Goal: Task Accomplishment & Management: Use online tool/utility

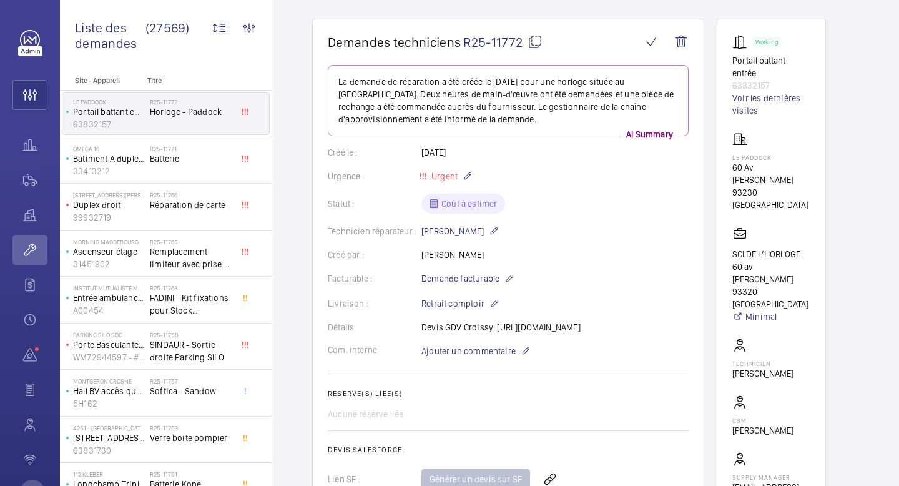
scroll to position [37, 0]
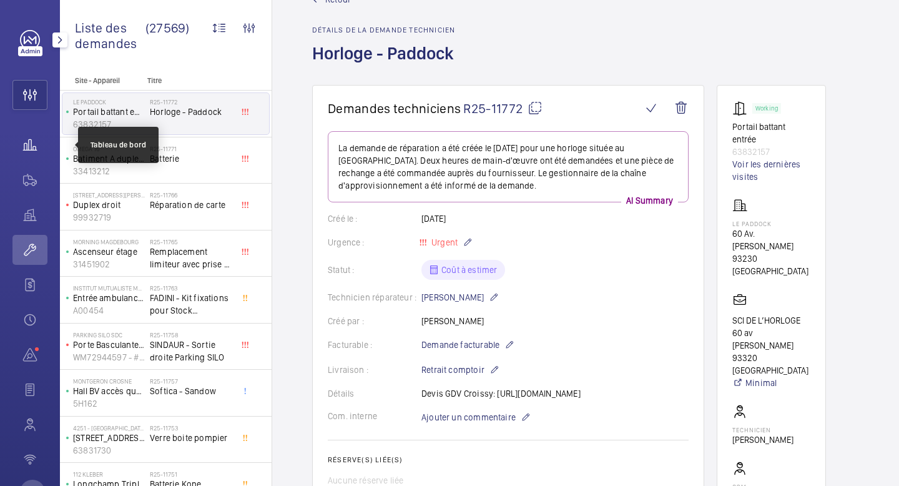
click at [37, 156] on wm-front-icon-button at bounding box center [29, 145] width 35 height 30
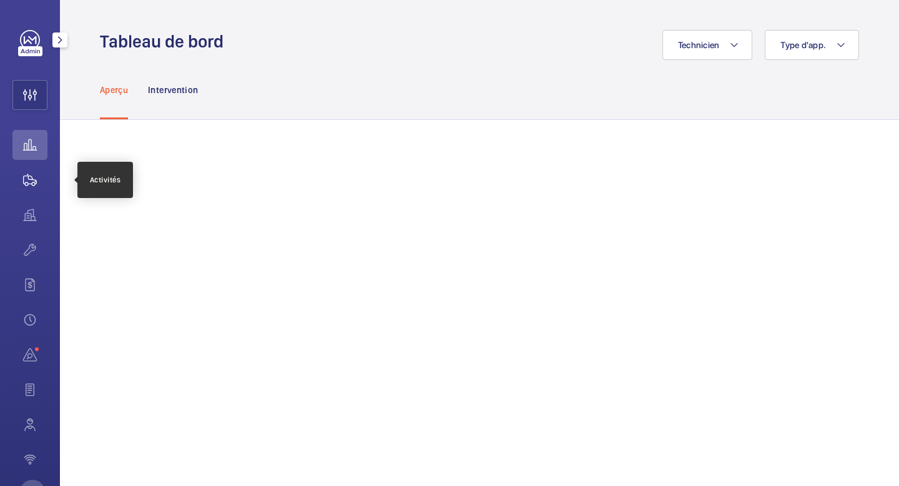
click at [19, 177] on wm-front-icon-button at bounding box center [29, 180] width 35 height 30
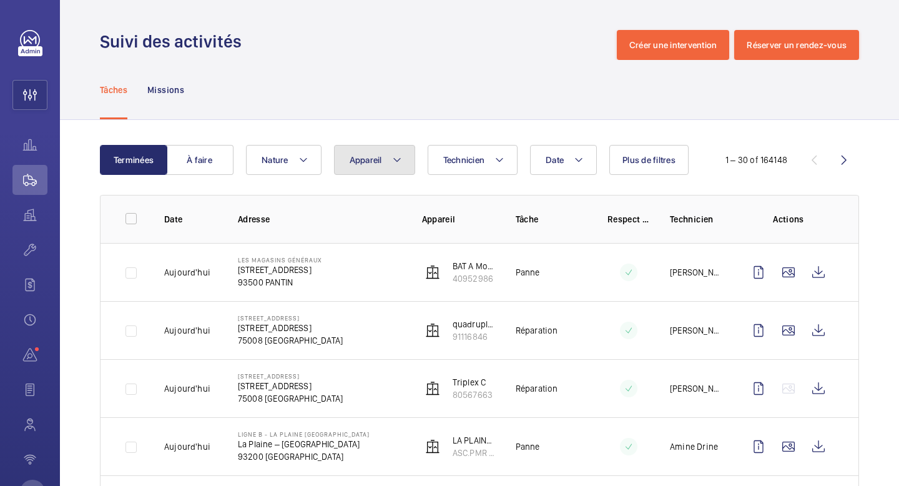
click at [395, 162] on mat-icon at bounding box center [397, 159] width 10 height 15
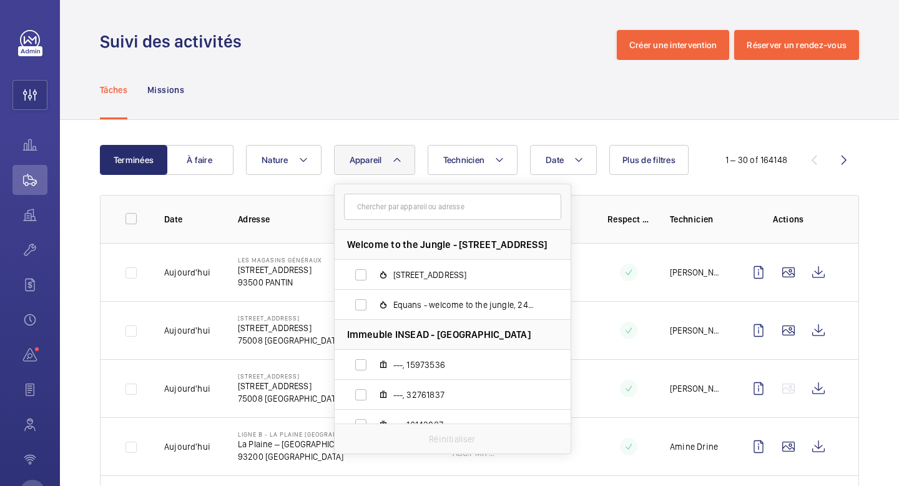
click at [391, 210] on input "text" at bounding box center [452, 207] width 217 height 26
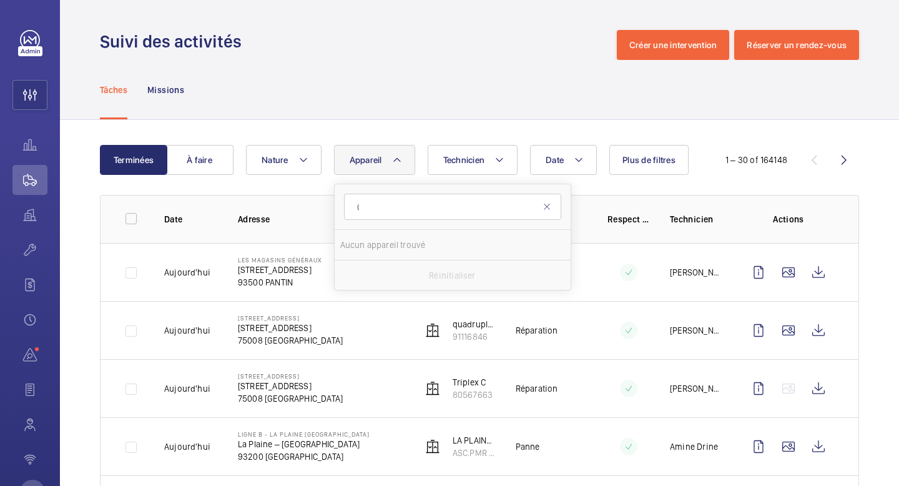
type input "("
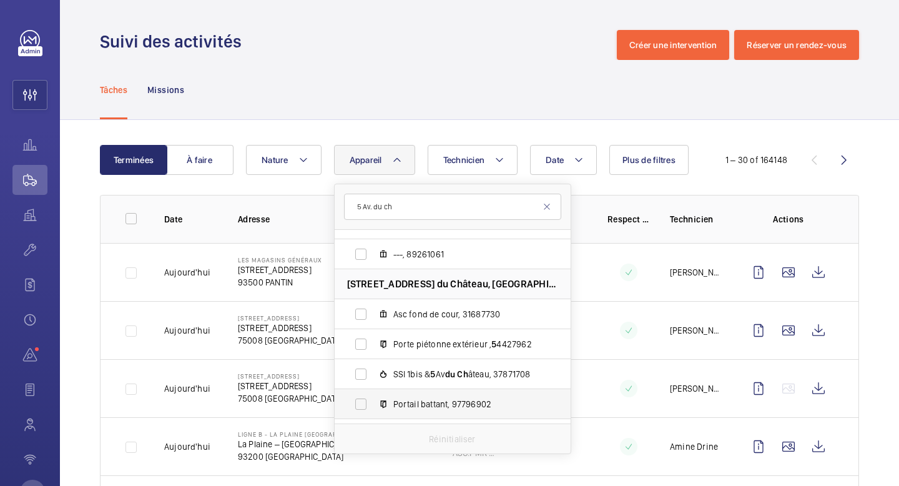
scroll to position [105, 0]
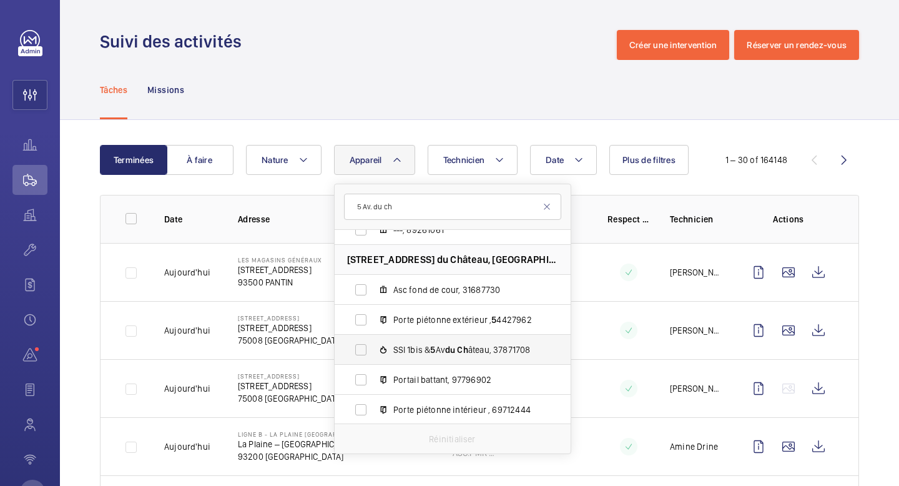
type input "5 Av. du ch"
click at [468, 350] on span "Ch" at bounding box center [462, 350] width 11 height 10
click at [373, 350] on input "SSI 1bis & 5 Av du Ch âteau, 37871708" at bounding box center [360, 349] width 25 height 25
checkbox input "true"
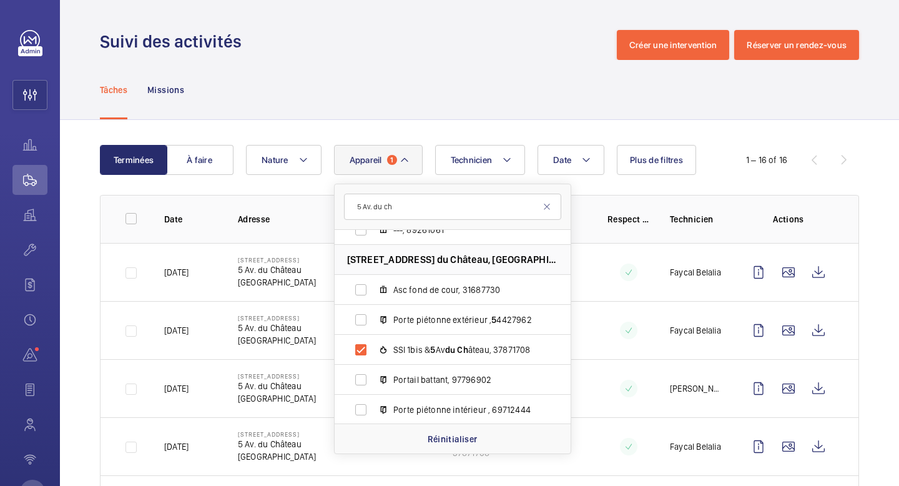
click at [282, 267] on p "5 Av. du Château" at bounding box center [277, 270] width 78 height 12
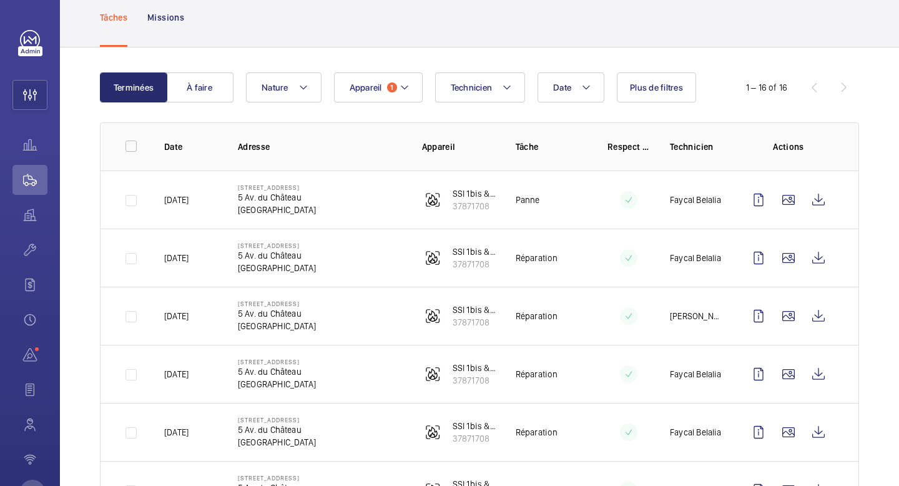
scroll to position [81, 0]
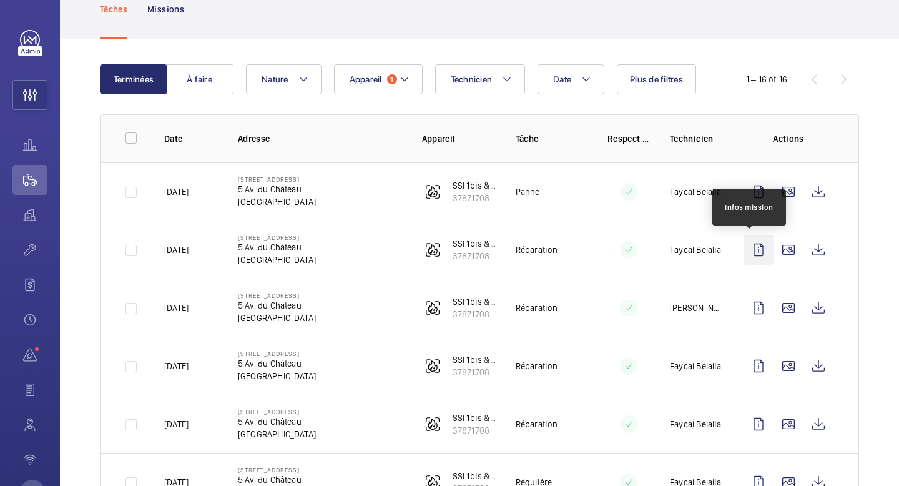
click at [744, 250] on wm-front-icon-button at bounding box center [759, 250] width 30 height 30
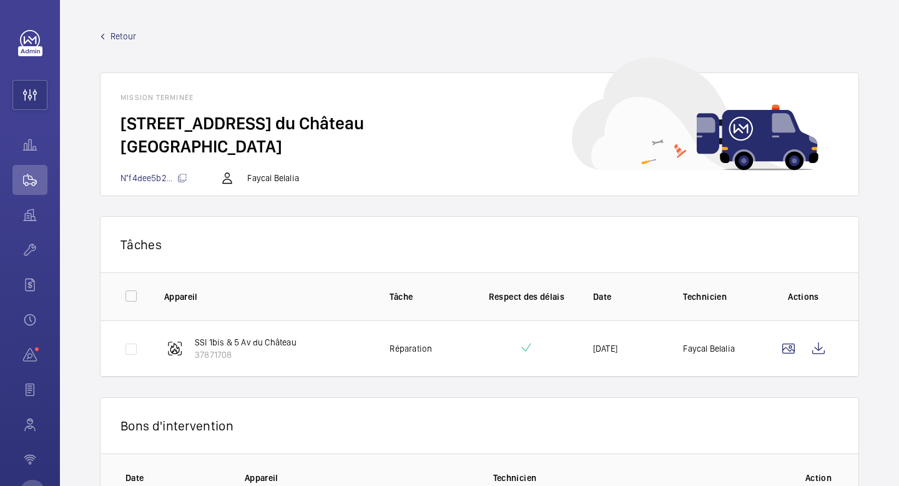
click at [121, 34] on span "Retour" at bounding box center [124, 36] width 26 height 12
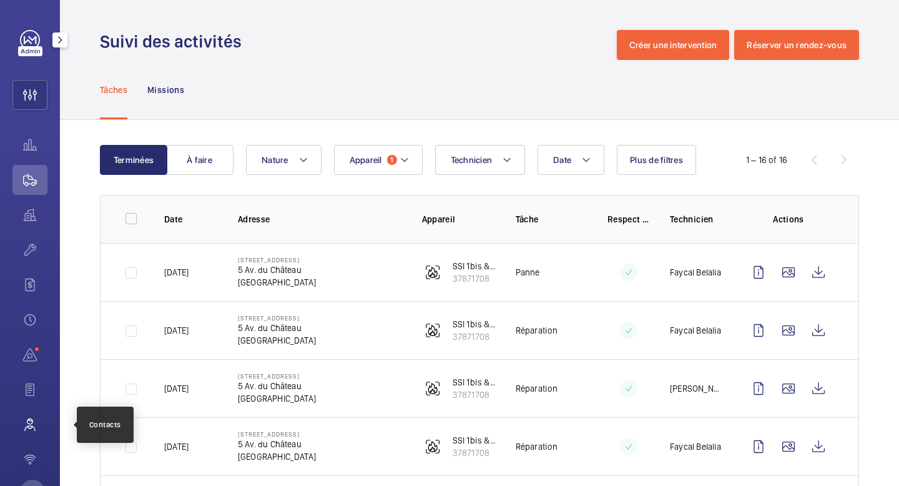
click at [36, 428] on wm-front-icon-button at bounding box center [29, 425] width 35 height 30
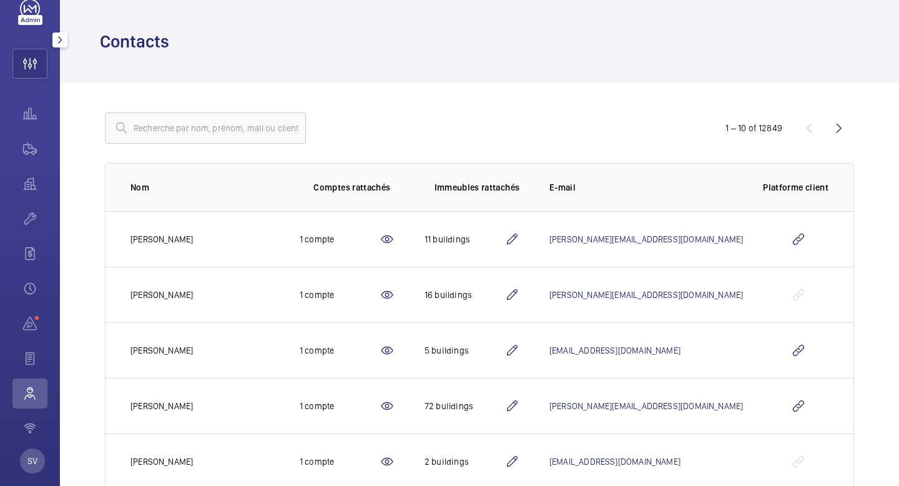
scroll to position [49, 0]
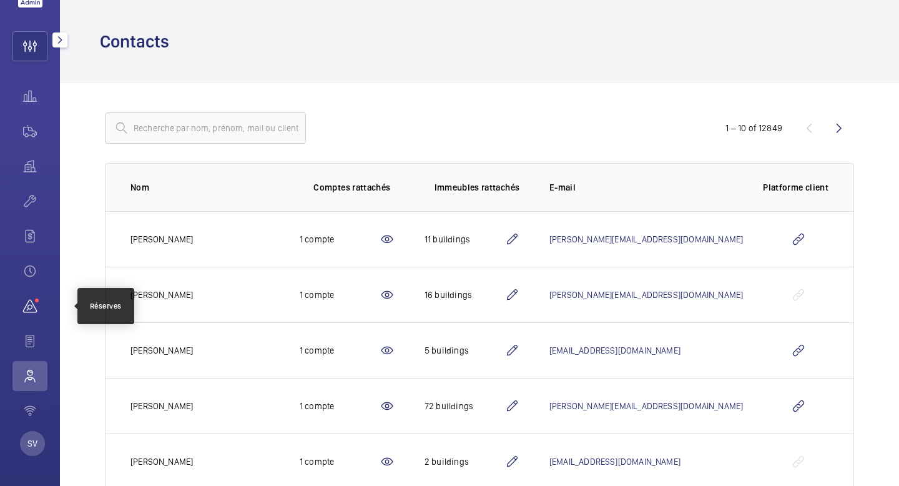
click at [28, 300] on wm-front-icon-button at bounding box center [29, 306] width 35 height 30
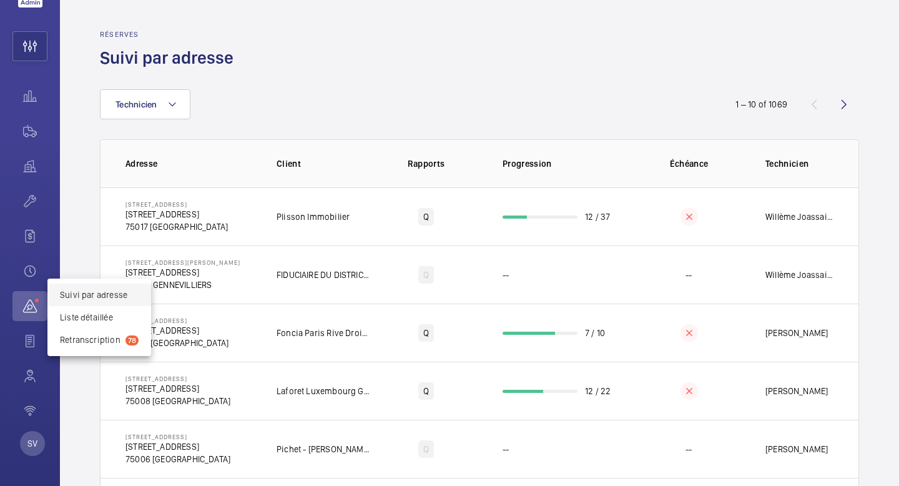
click at [144, 112] on div at bounding box center [449, 243] width 899 height 486
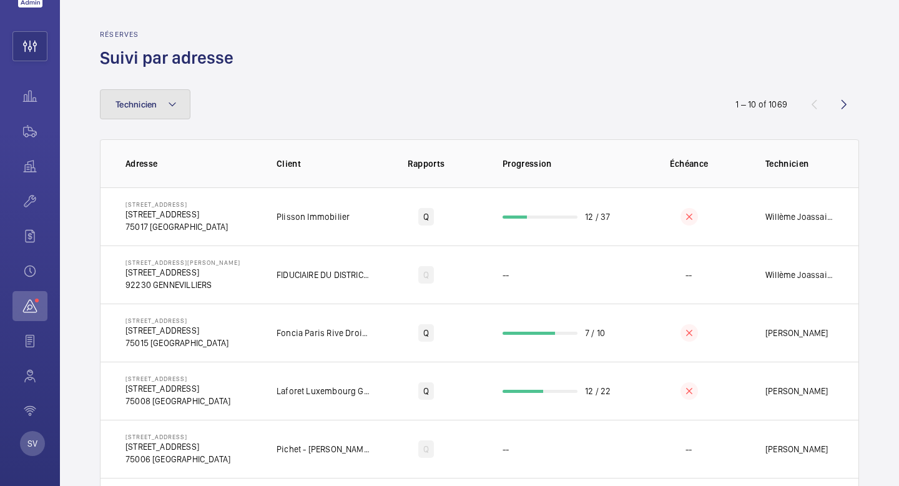
click at [144, 112] on button "Technicien" at bounding box center [145, 104] width 91 height 30
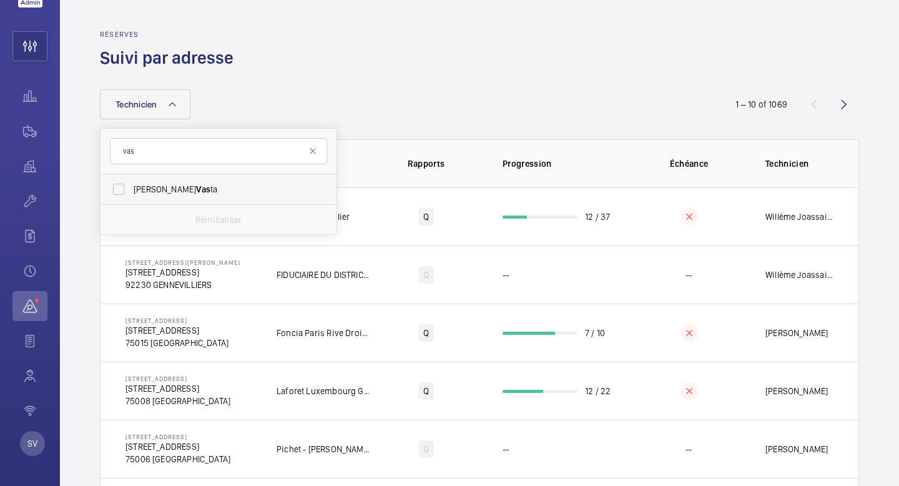
type input "vas"
click at [141, 199] on label "[PERSON_NAME] ta" at bounding box center [209, 189] width 217 height 30
click at [131, 199] on input "[PERSON_NAME] ta" at bounding box center [118, 189] width 25 height 25
checkbox input "true"
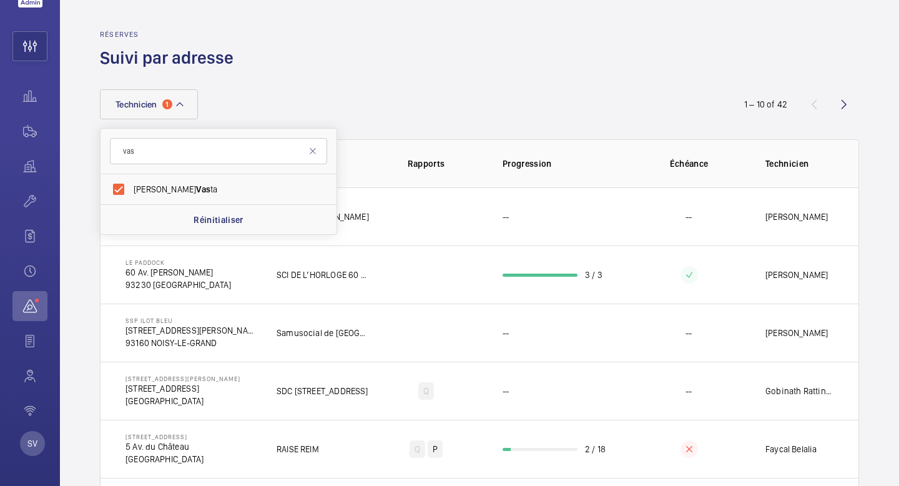
click at [385, 81] on div "Technicien 1 vas [PERSON_NAME] ta Réinitialiser 1 – 10 of 42 Adresse Client Rap…" at bounding box center [479, 418] width 759 height 699
